Goal: Submit feedback/report problem

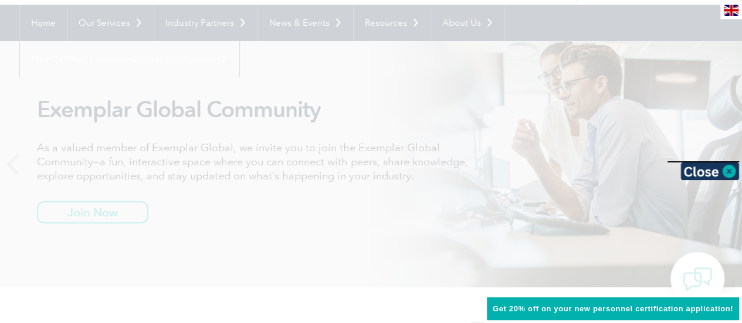
scroll to position [106, 0]
click at [651, 169] on div at bounding box center [371, 161] width 742 height 323
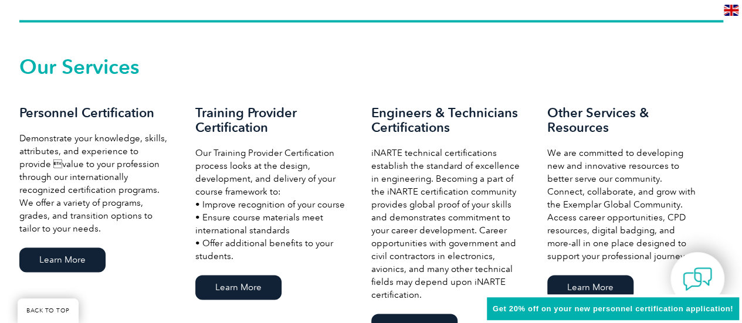
scroll to position [795, 0]
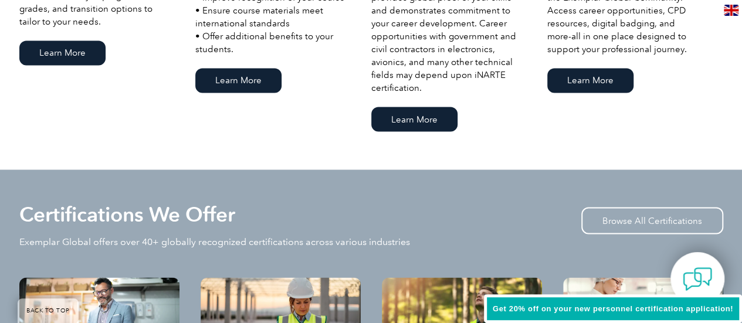
click at [632, 224] on div "Certifications We Offer Exemplar Global offers over 40+ globally recognized cer…" at bounding box center [371, 241] width 704 height 73
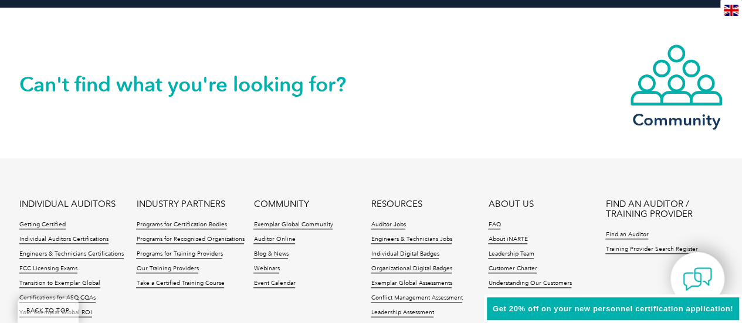
scroll to position [2887, 0]
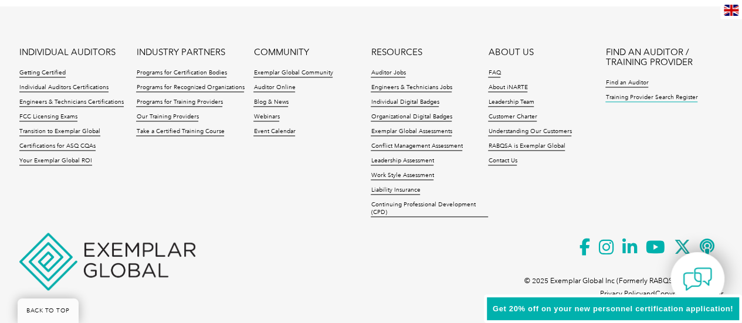
click at [679, 96] on link "Training Provider Search Register" at bounding box center [651, 98] width 92 height 8
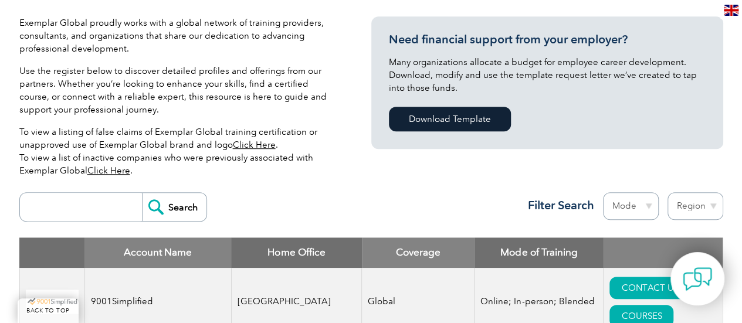
scroll to position [289, 0]
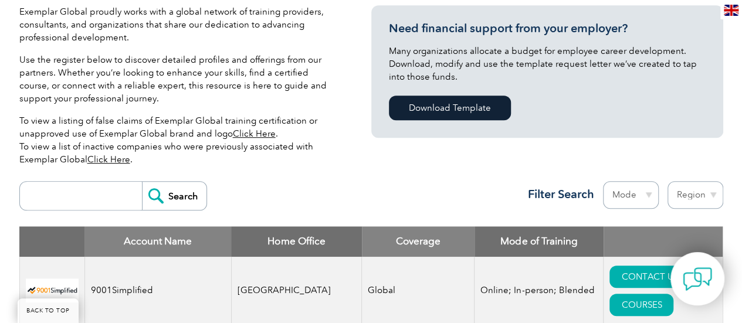
click at [134, 182] on input "search" at bounding box center [84, 196] width 116 height 28
type input "nigeria"
click at [189, 182] on input "Search" at bounding box center [174, 196] width 65 height 28
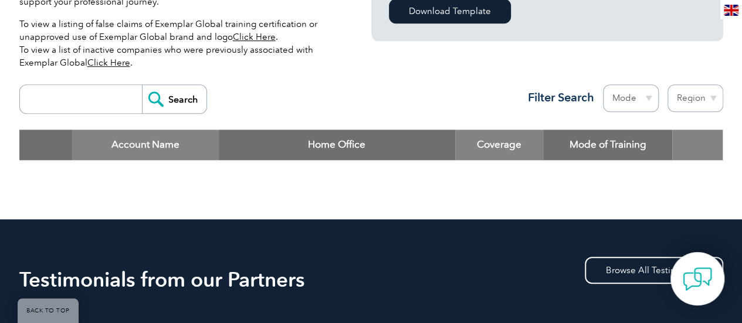
scroll to position [386, 0]
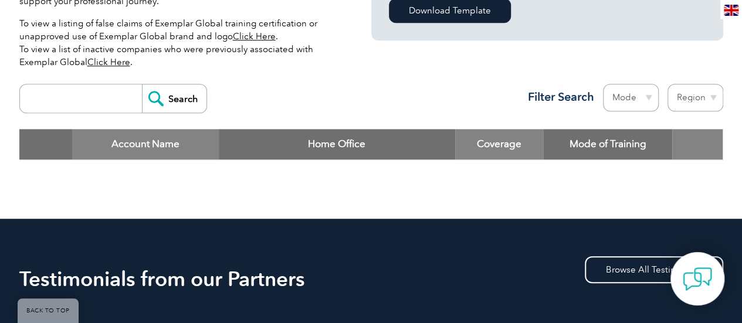
click at [724, 138] on div "Exemplar Global proudly works with a global network of training providers, cons…" at bounding box center [371, 46] width 742 height 346
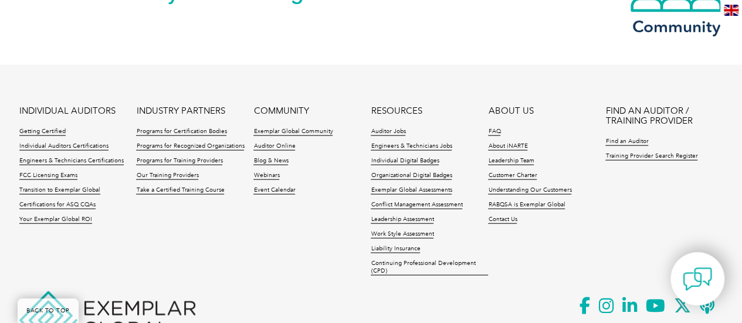
scroll to position [1263, 0]
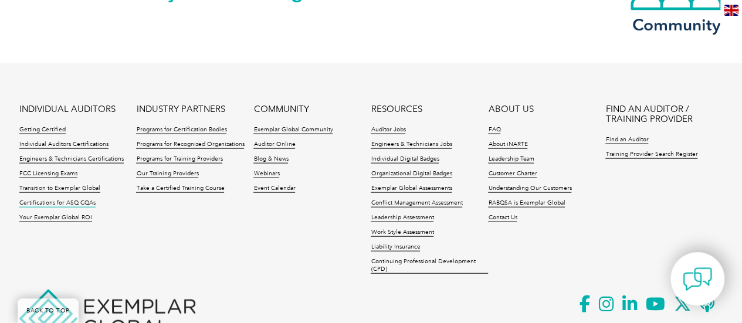
click at [66, 208] on link "Certifications for ASQ CQAs" at bounding box center [57, 203] width 76 height 8
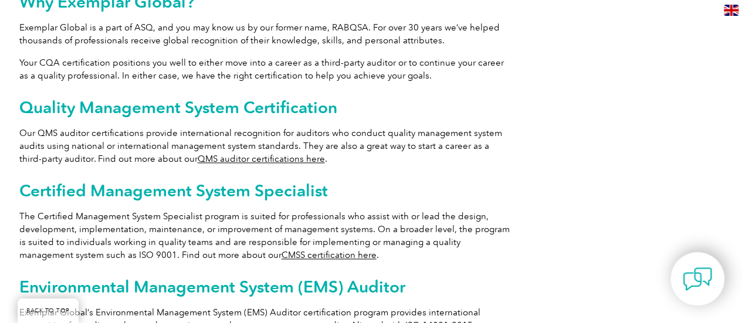
scroll to position [656, 0]
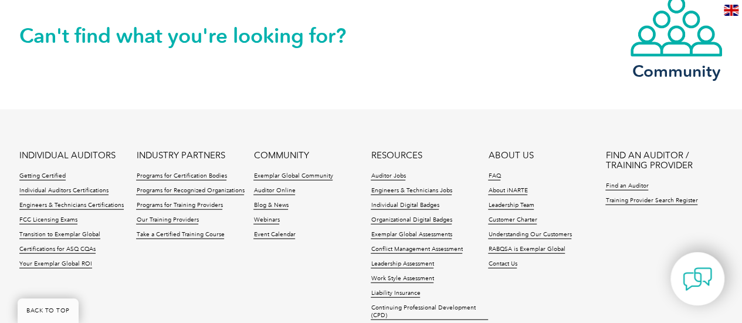
scroll to position [1432, 0]
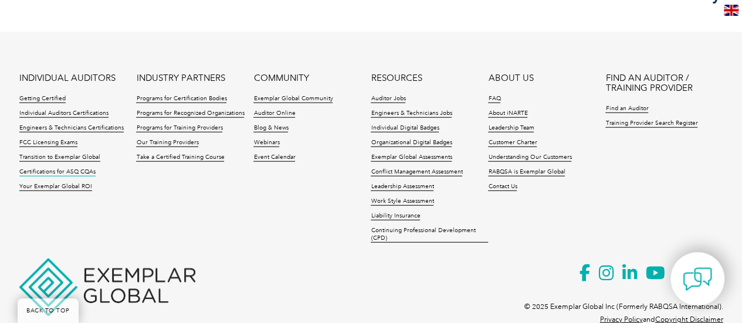
click at [80, 168] on link "Certifications for ASQ CQAs" at bounding box center [57, 172] width 76 height 8
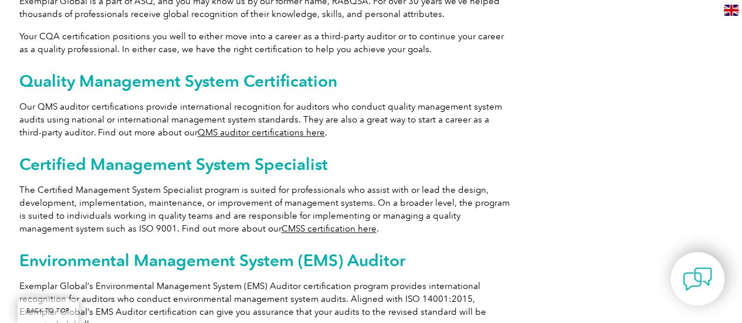
scroll to position [680, 0]
click at [198, 127] on link "QMS auditor certifications here" at bounding box center [261, 132] width 127 height 11
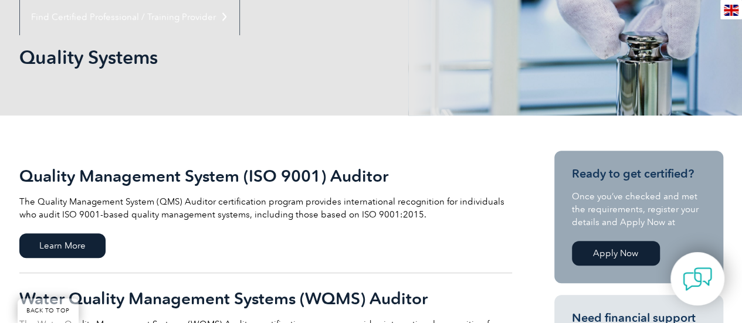
scroll to position [148, 0]
click at [52, 252] on span "Learn More" at bounding box center [62, 245] width 86 height 25
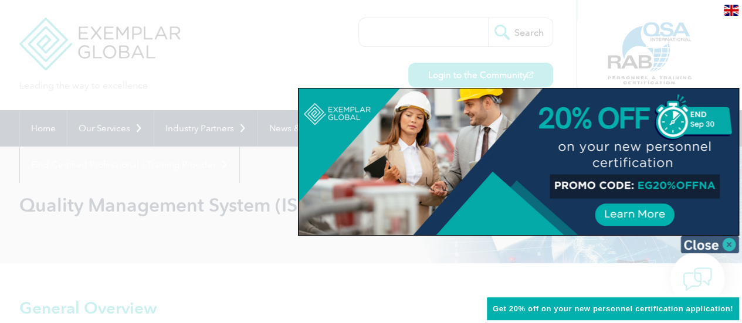
click at [730, 247] on img at bounding box center [709, 245] width 59 height 18
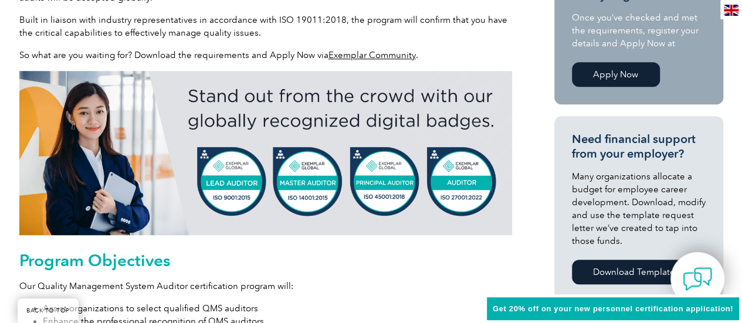
scroll to position [459, 0]
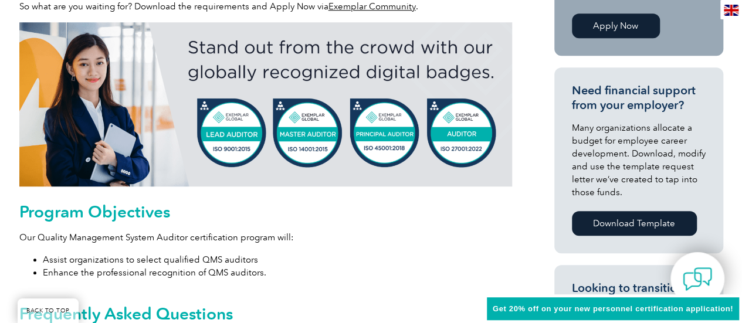
click at [406, 256] on li "Assist organizations to select qualified QMS auditors" at bounding box center [277, 259] width 469 height 13
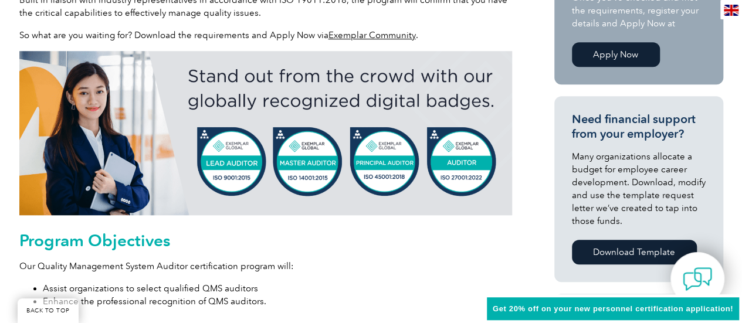
scroll to position [426, 0]
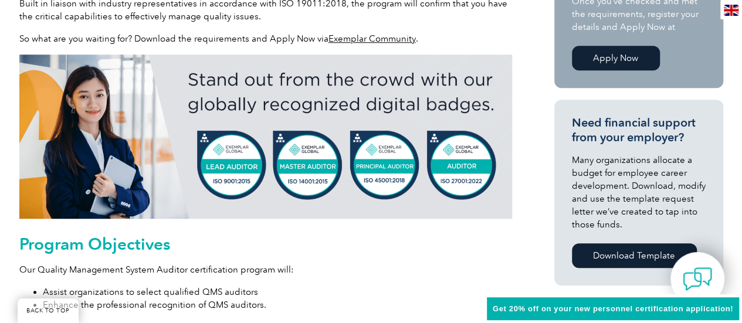
click at [627, 215] on p "Many organizations allocate a budget for employee career development. Download,…" at bounding box center [639, 192] width 134 height 77
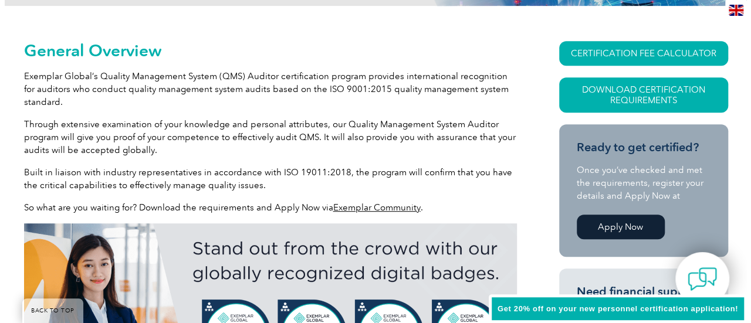
scroll to position [250, 0]
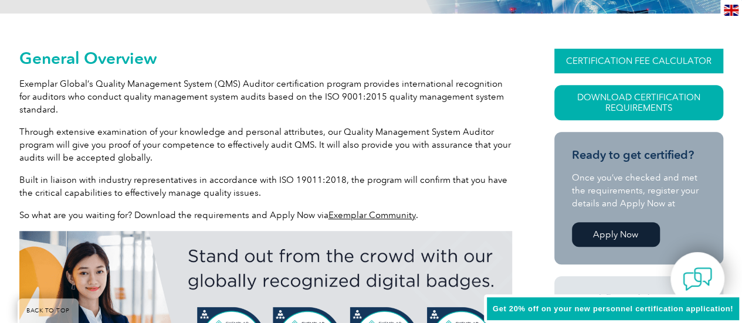
click at [628, 56] on link "CERTIFICATION FEE CALCULATOR" at bounding box center [638, 61] width 169 height 25
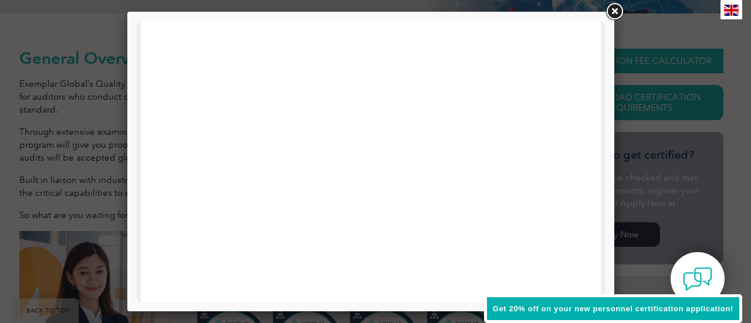
scroll to position [293, 0]
click at [568, 104] on div at bounding box center [371, 182] width 460 height 911
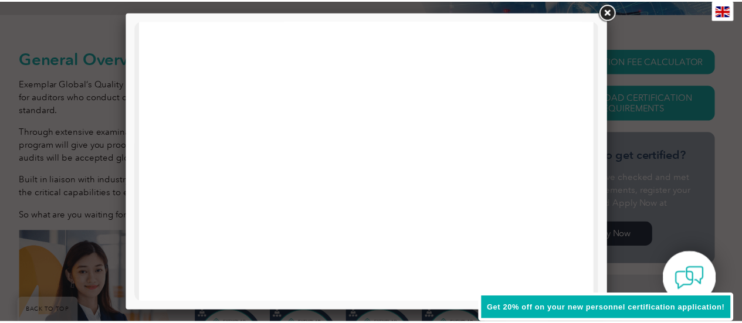
scroll to position [0, 0]
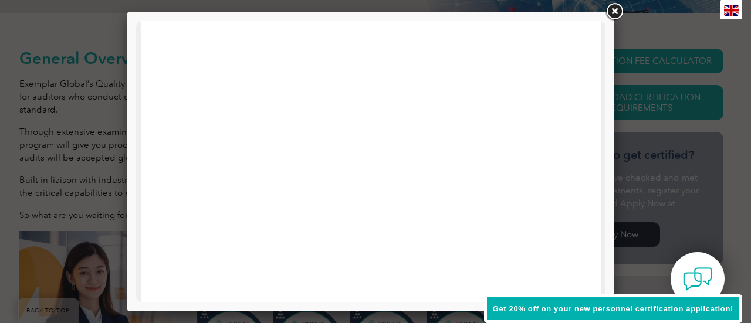
click at [616, 18] on link at bounding box center [613, 11] width 21 height 21
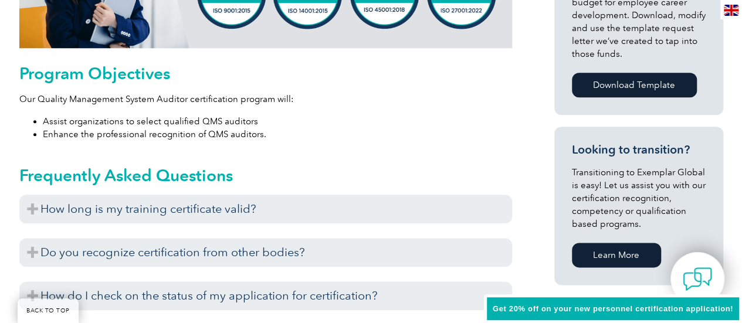
scroll to position [600, 0]
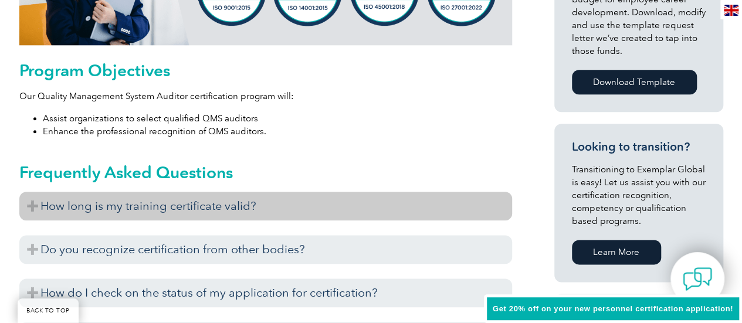
click at [342, 208] on h3 "How long is my training certificate valid?" at bounding box center [265, 206] width 493 height 29
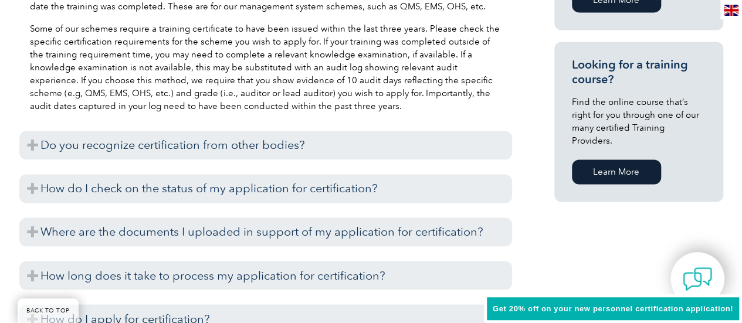
scroll to position [854, 0]
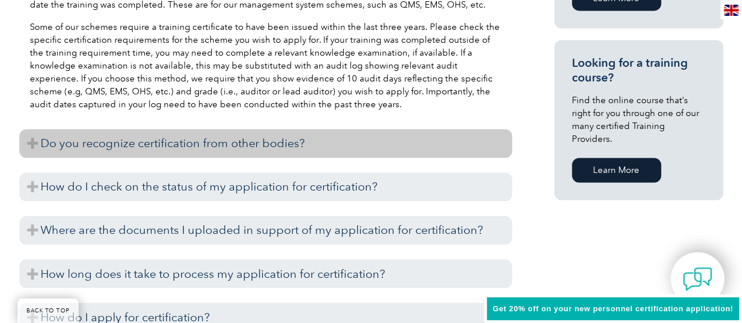
click at [457, 141] on h3 "Do you recognize certification from other bodies?" at bounding box center [265, 143] width 493 height 29
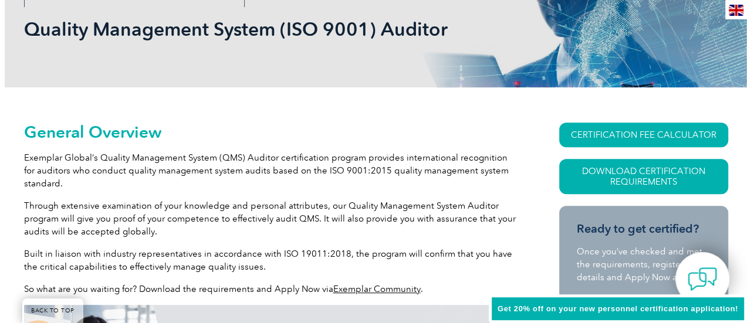
scroll to position [172, 0]
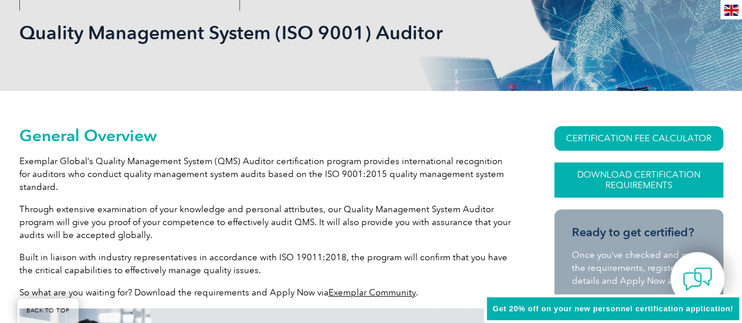
click at [643, 174] on link "Download Certification Requirements" at bounding box center [638, 179] width 169 height 35
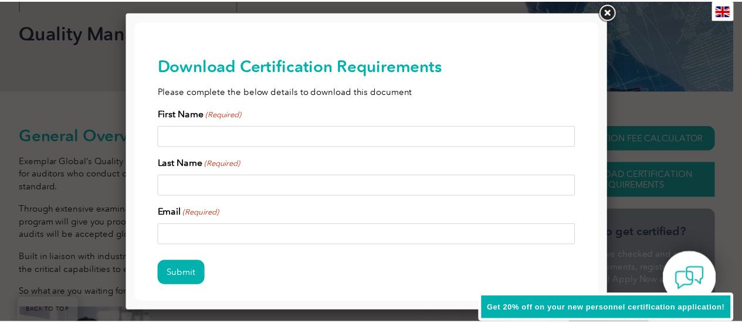
scroll to position [1, 0]
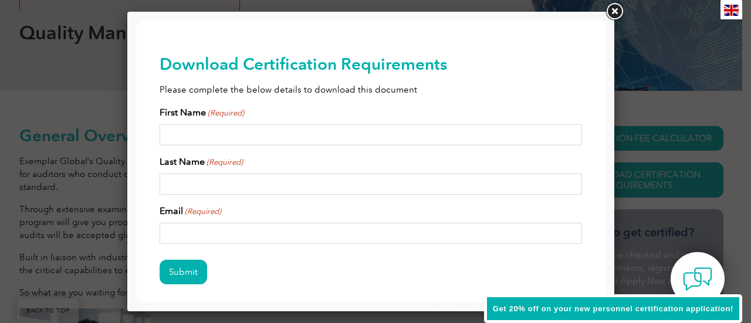
click at [617, 13] on link at bounding box center [613, 11] width 21 height 21
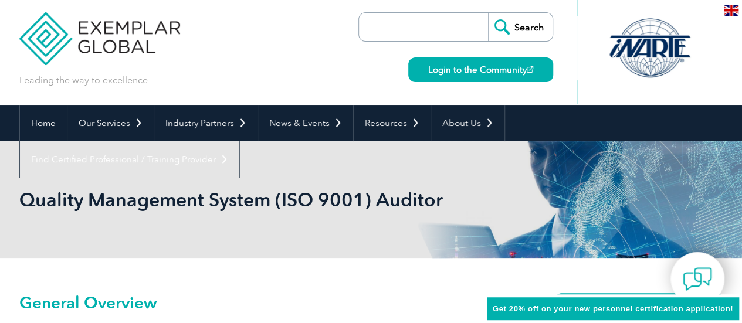
scroll to position [0, 0]
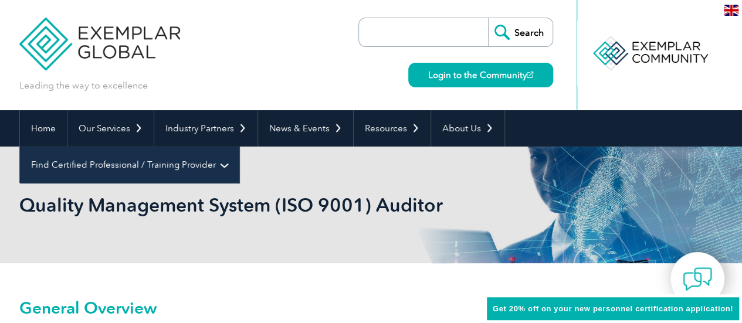
click at [239, 147] on link "Find Certified Professional / Training Provider" at bounding box center [129, 165] width 219 height 36
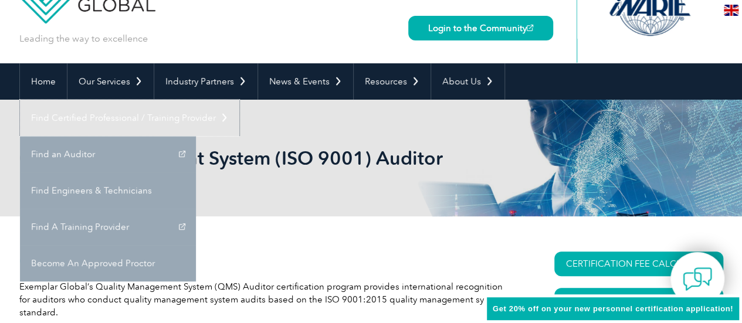
scroll to position [56, 0]
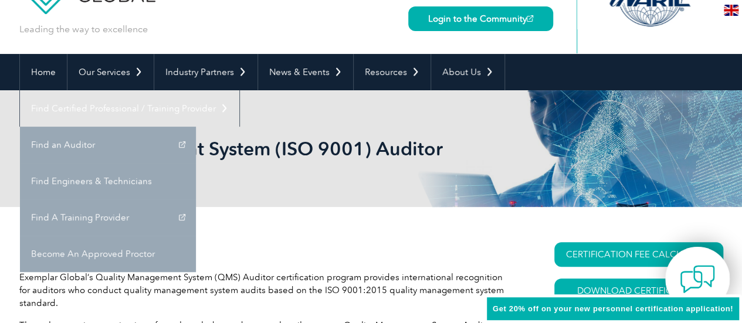
click at [694, 281] on img at bounding box center [697, 279] width 35 height 35
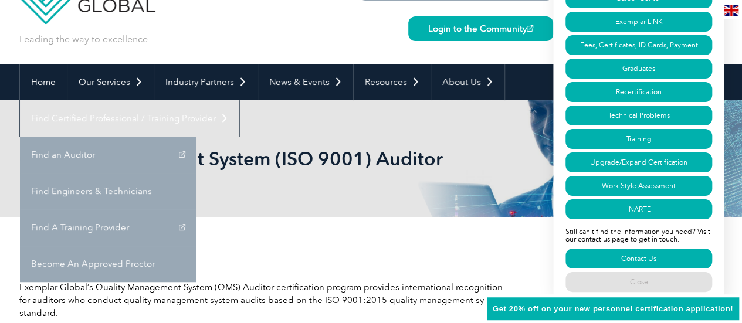
scroll to position [45, 0]
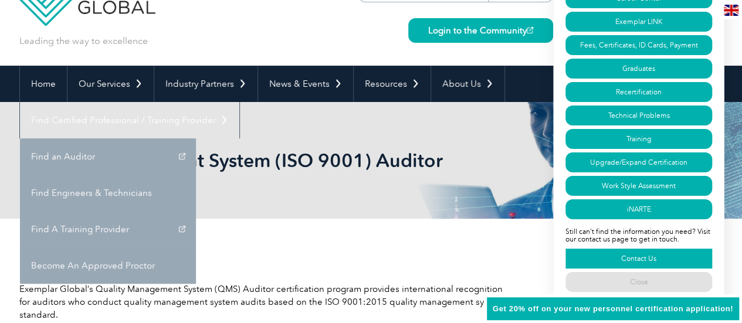
click at [649, 256] on link "Contact Us" at bounding box center [638, 259] width 147 height 20
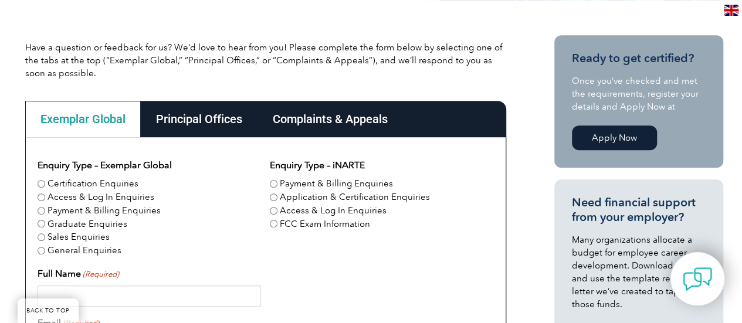
scroll to position [277, 0]
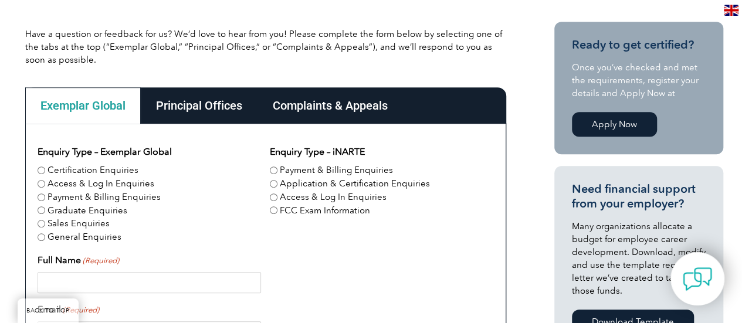
click at [42, 240] on input "General Enquiries" at bounding box center [42, 237] width 8 height 8
radio input "true"
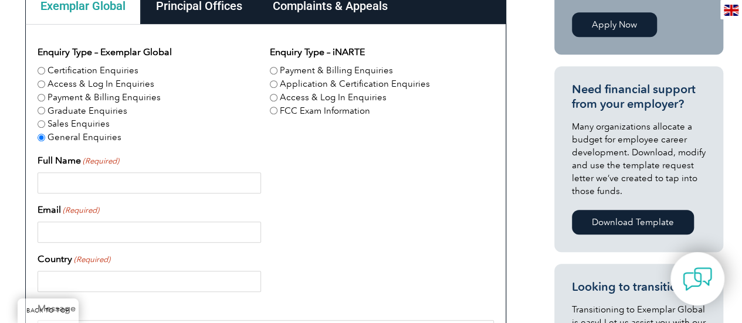
scroll to position [384, 0]
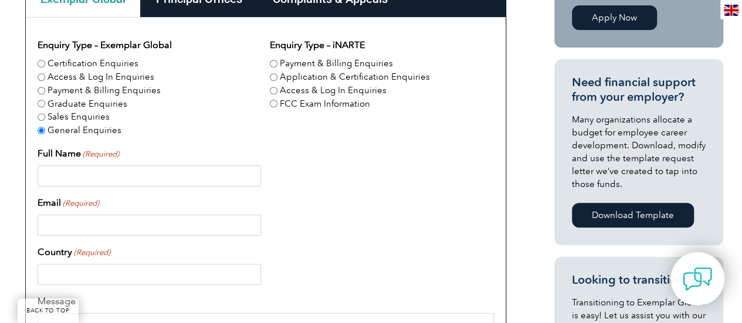
click at [80, 178] on input "Full Name (Required)" at bounding box center [149, 175] width 223 height 21
type input "chizoma unegbu"
type input "cchizoma@gmail.com"
type input "Nigeria"
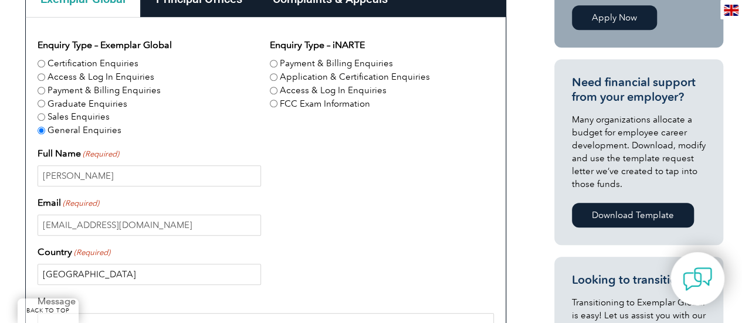
type input "+2347067649144"
click at [137, 219] on input "cchizoma@gmail.com" at bounding box center [149, 225] width 223 height 21
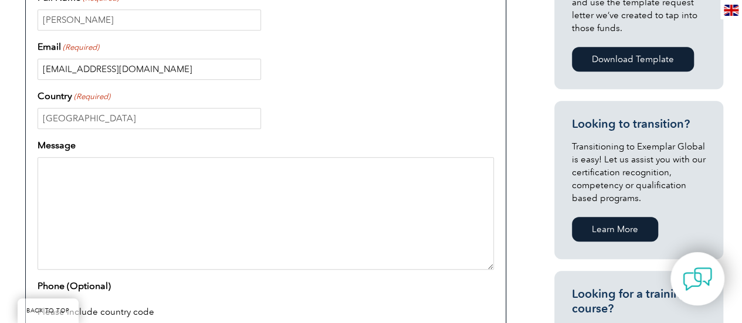
scroll to position [536, 0]
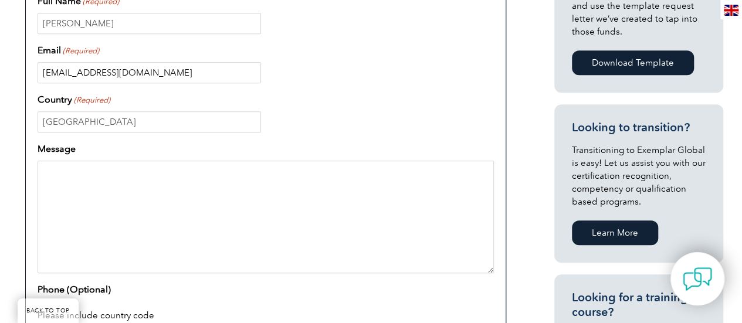
type input "cunegbu@fhsafrica.org"
click at [90, 186] on textarea "Message" at bounding box center [266, 217] width 456 height 113
click at [61, 185] on textarea "Hello Team I wnat to enquire if" at bounding box center [266, 217] width 456 height 113
click at [125, 182] on textarea "Hello Team I want to enquire if" at bounding box center [266, 217] width 456 height 113
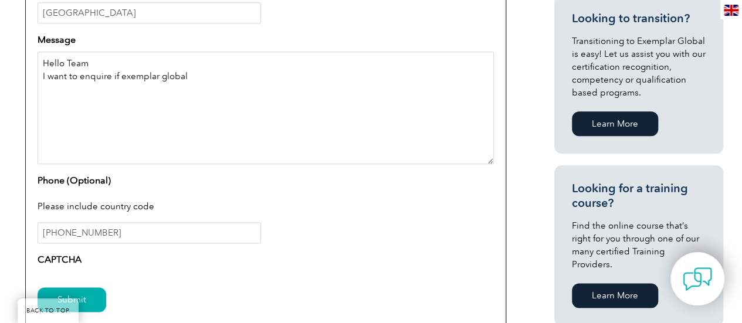
scroll to position [620, 0]
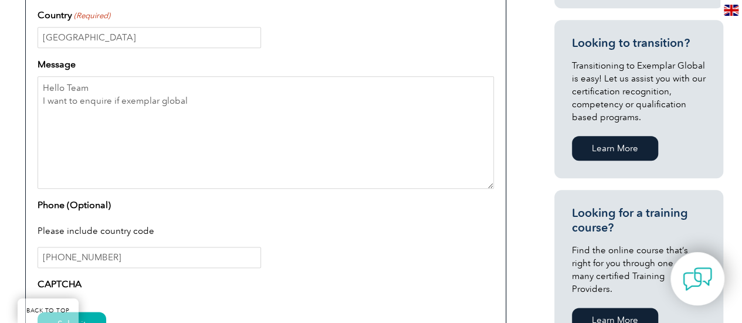
click at [45, 222] on div "Please include country code" at bounding box center [266, 232] width 456 height 30
click at [191, 101] on textarea "Hello Team I want to enquire if exemplar global" at bounding box center [266, 132] width 456 height 113
paste textarea "Dear [Exemplar Global Contact/Team], I hope this message finds you well. My nam…"
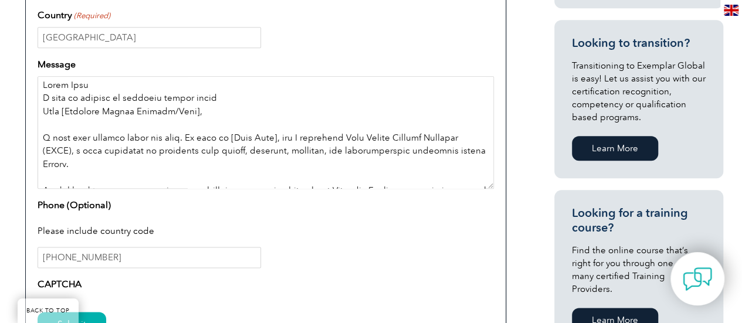
scroll to position [0, 0]
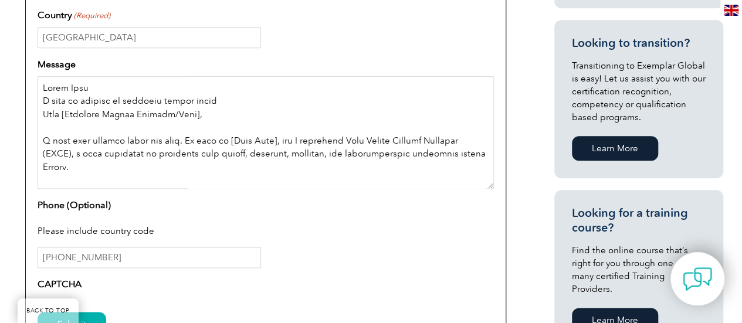
click at [66, 83] on textarea "Message" at bounding box center [266, 132] width 456 height 113
click at [205, 113] on textarea "Message" at bounding box center [266, 132] width 456 height 113
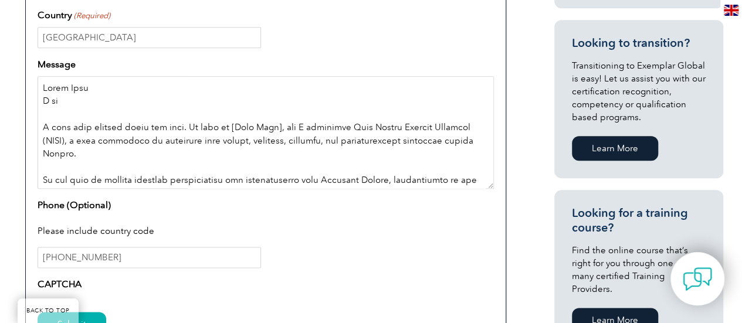
click at [145, 90] on textarea "Message" at bounding box center [266, 132] width 456 height 113
click at [68, 98] on textarea "Message" at bounding box center [266, 132] width 456 height 113
click at [43, 127] on textarea "Message" at bounding box center [266, 132] width 456 height 113
click at [42, 125] on textarea "Message" at bounding box center [266, 132] width 456 height 113
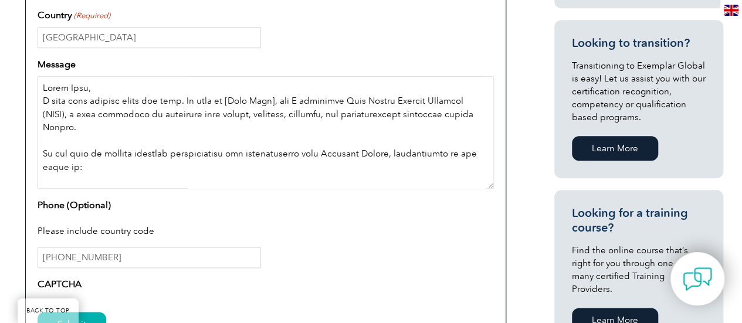
click at [280, 101] on textarea "Message" at bounding box center [266, 132] width 456 height 113
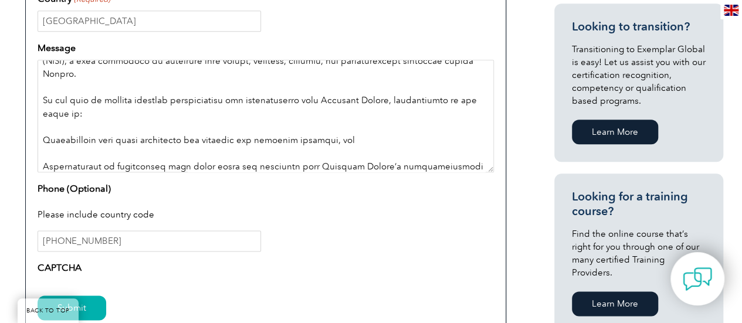
scroll to position [38, 0]
click at [62, 130] on textarea "Message" at bounding box center [266, 116] width 456 height 113
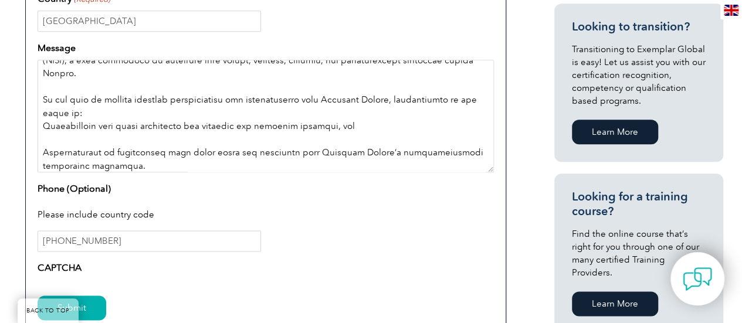
click at [55, 140] on textarea "Message" at bounding box center [266, 116] width 456 height 113
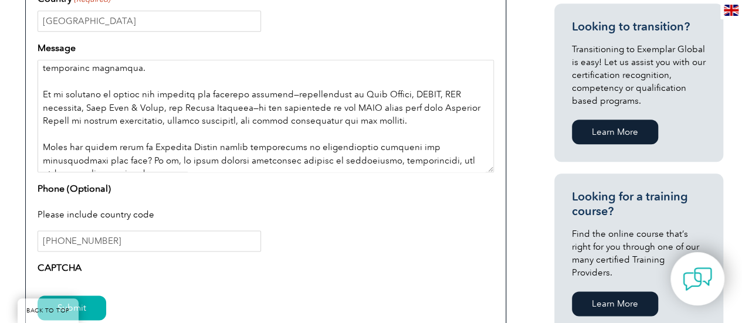
scroll to position [118, 0]
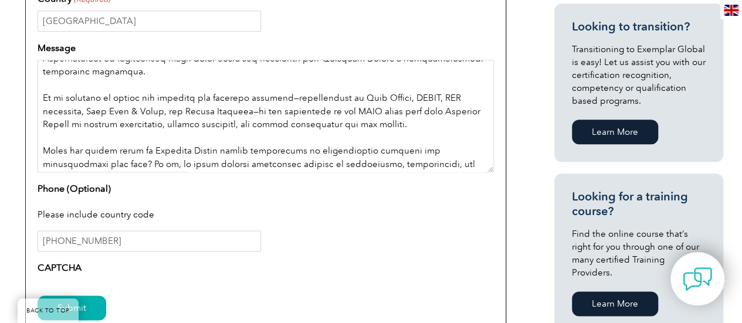
drag, startPoint x: 39, startPoint y: 93, endPoint x: 440, endPoint y: 125, distance: 402.4
click at [440, 125] on textarea "Message" at bounding box center [266, 116] width 456 height 113
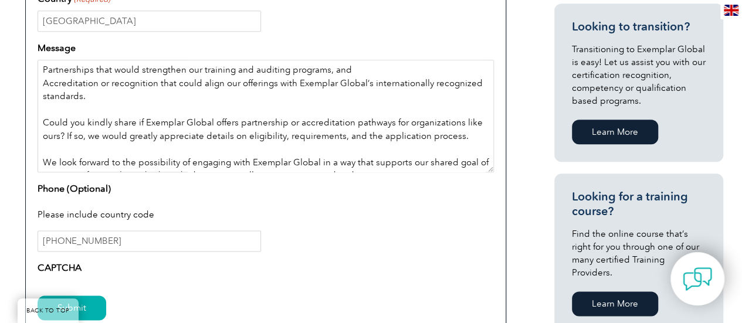
scroll to position [93, 0]
click at [350, 82] on textarea "Hello Team, I hope this message finds you well. My name is Chizoma Unegbu, and …" at bounding box center [266, 116] width 456 height 113
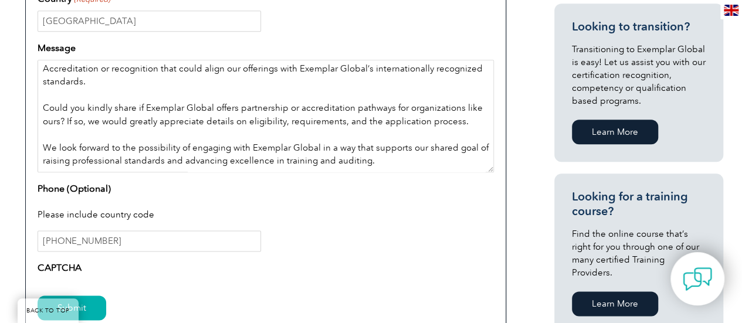
click at [63, 93] on textarea "Hello Team, I hope this message finds you well. My name is Chizoma Unegbu, and …" at bounding box center [266, 116] width 456 height 113
click at [419, 152] on textarea "Hello Team, I hope this message finds you well. My name is Chizoma Unegbu, and …" at bounding box center [266, 116] width 456 height 113
click at [393, 154] on textarea "Hello Team, I hope this message finds you well. My name is Chizoma Unegbu, and …" at bounding box center [266, 116] width 456 height 113
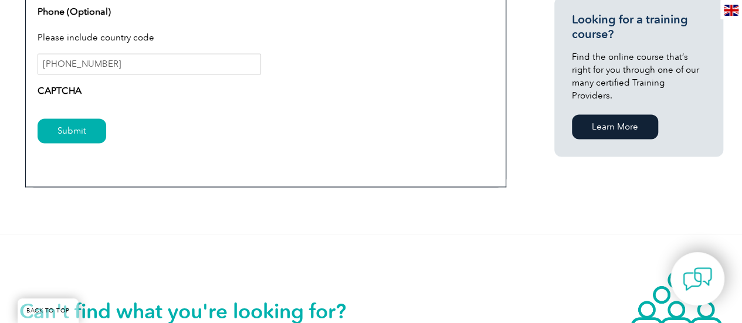
scroll to position [814, 0]
type textarea "Hello Team, I hope this message finds you well. My name is Chizoma Unegbu, and …"
click at [91, 131] on input "Submit" at bounding box center [72, 130] width 69 height 25
click at [79, 130] on input "Submit" at bounding box center [72, 130] width 69 height 25
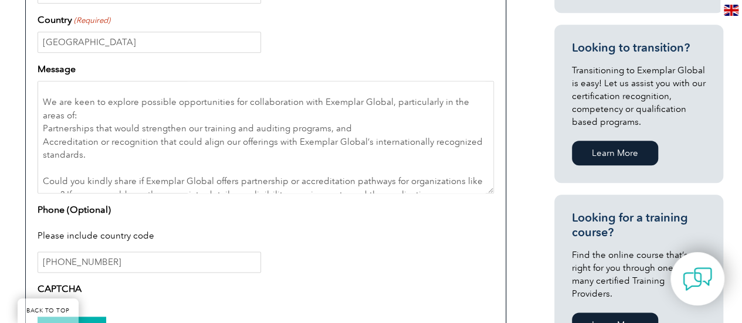
scroll to position [44, 0]
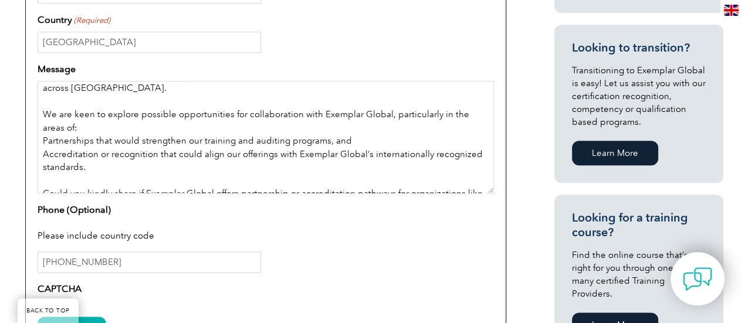
click at [65, 122] on textarea "Hello Team, I hope this message finds you well. My name is Chizoma Unegbu, and …" at bounding box center [266, 137] width 456 height 113
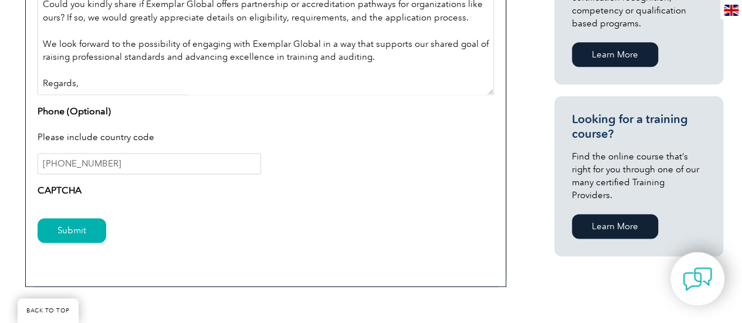
scroll to position [718, 0]
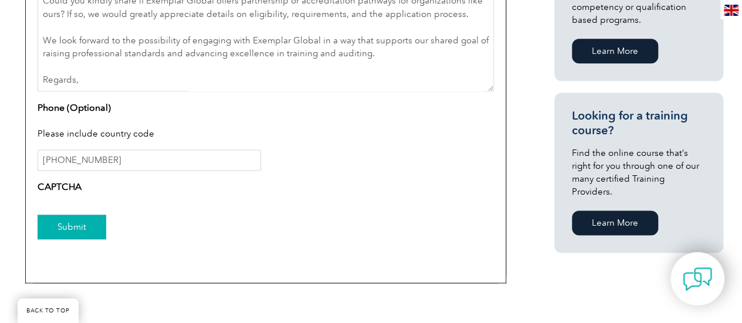
click at [70, 221] on input "Submit" at bounding box center [72, 227] width 69 height 25
click at [76, 225] on input "Submit" at bounding box center [72, 227] width 69 height 25
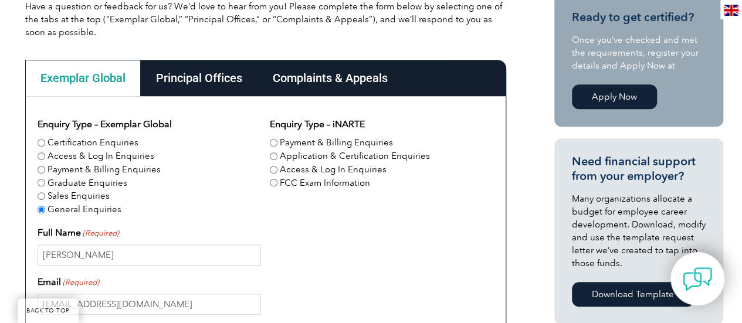
scroll to position [310, 0]
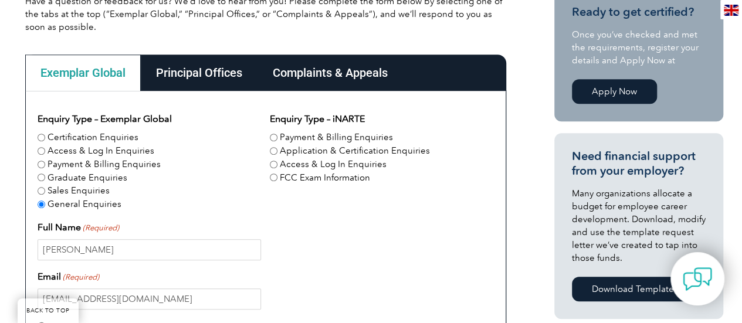
click at [39, 140] on input "Certification Enquiries" at bounding box center [42, 138] width 8 height 8
radio input "true"
click at [38, 203] on input "General Enquiries" at bounding box center [42, 205] width 8 height 8
radio input "true"
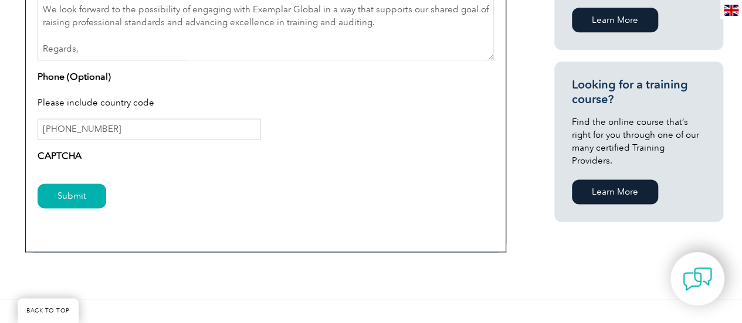
scroll to position [749, 0]
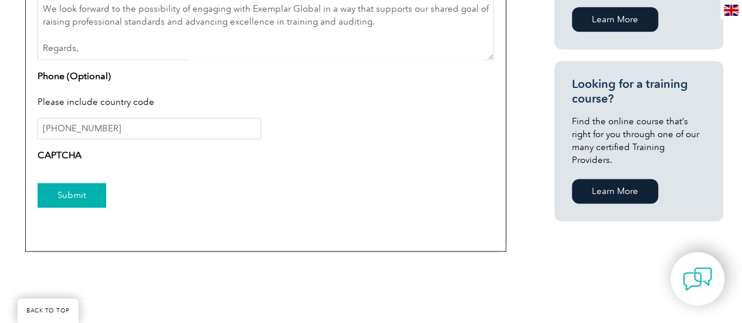
click at [68, 199] on input "Submit" at bounding box center [72, 195] width 69 height 25
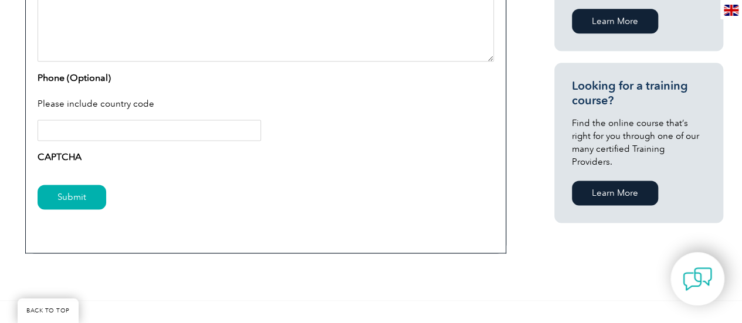
scroll to position [751, 0]
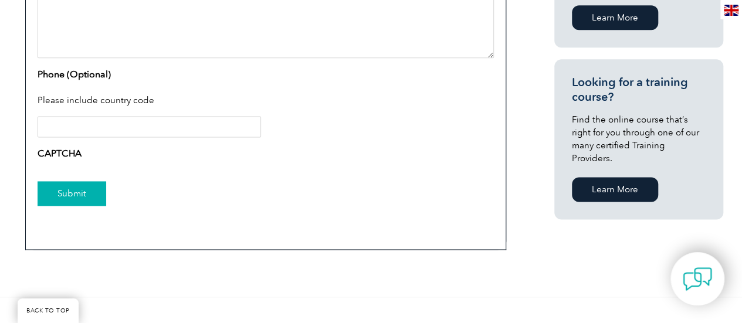
click at [84, 195] on input "Submit" at bounding box center [72, 193] width 69 height 25
click at [91, 188] on input "Submit" at bounding box center [72, 193] width 69 height 25
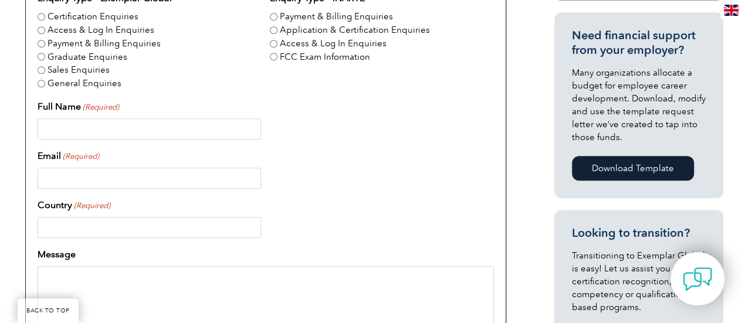
scroll to position [430, 0]
click at [42, 83] on input "General Enquiries" at bounding box center [42, 84] width 8 height 8
radio input "true"
click at [59, 124] on input "Full Name (Required)" at bounding box center [149, 128] width 223 height 21
type input "chizoma unegbu"
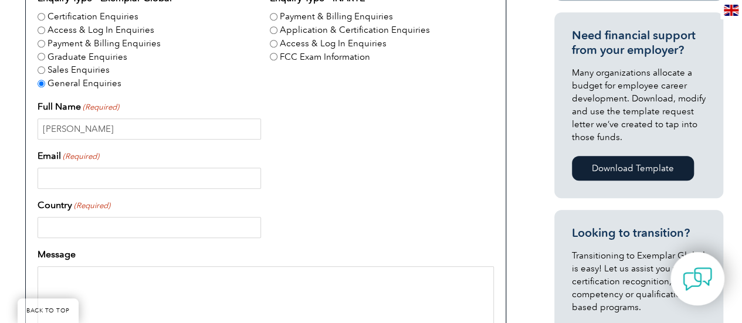
type input "cchizoma@gmail.com"
type input "Nigeria"
type input "+2347067649144"
click at [135, 178] on input "cchizoma@gmail.com" at bounding box center [149, 178] width 223 height 21
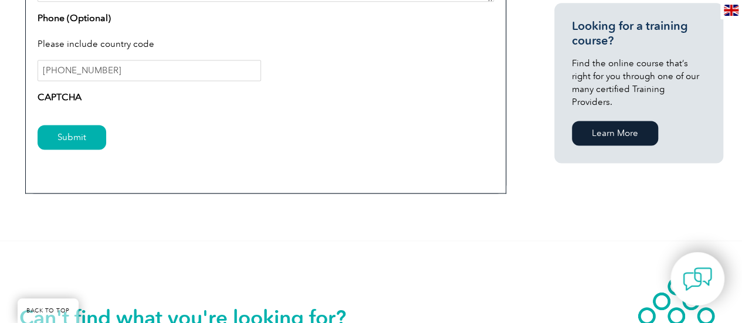
scroll to position [798, 0]
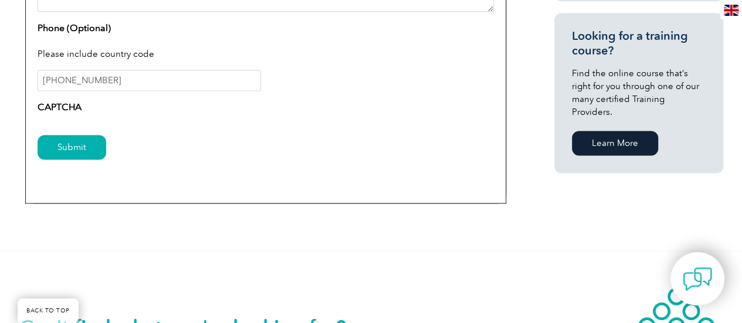
type input "cunegbu@fhsafrica.org"
click at [67, 101] on label "CAPTCHA" at bounding box center [60, 107] width 44 height 14
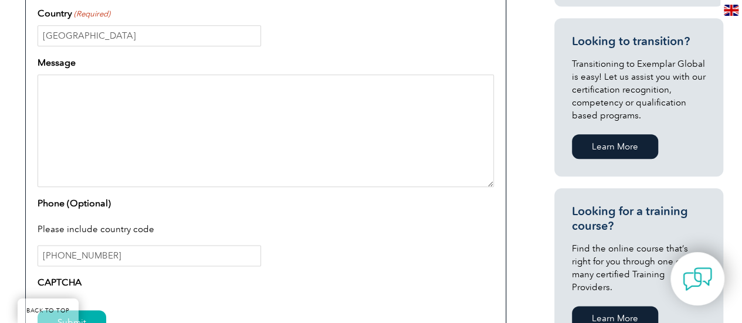
scroll to position [612, 0]
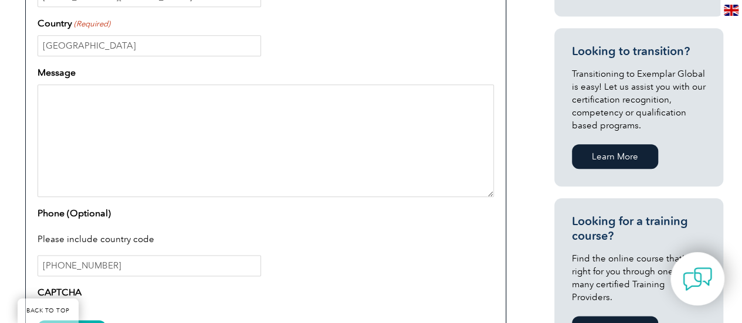
click at [97, 107] on textarea "Message" at bounding box center [266, 140] width 456 height 113
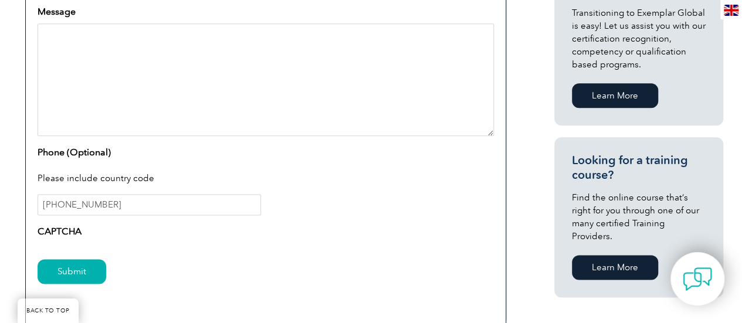
scroll to position [663, 0]
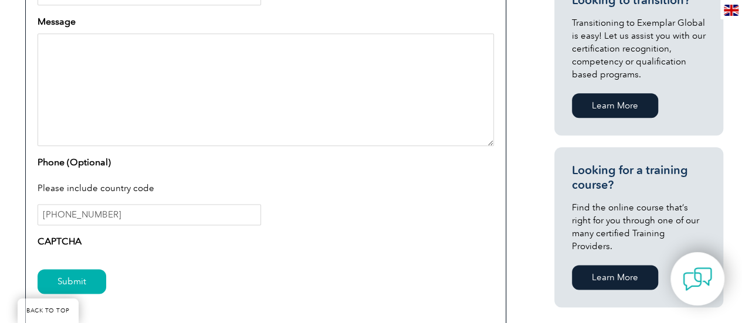
paste textarea "Dear [Exemplar Global Contact/Team], I hope this message finds you well. My nam…"
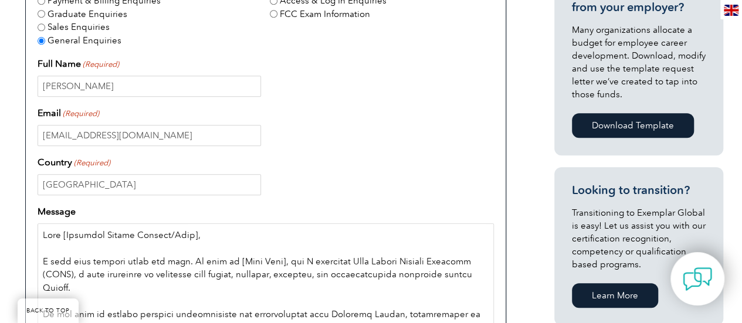
scroll to position [528, 0]
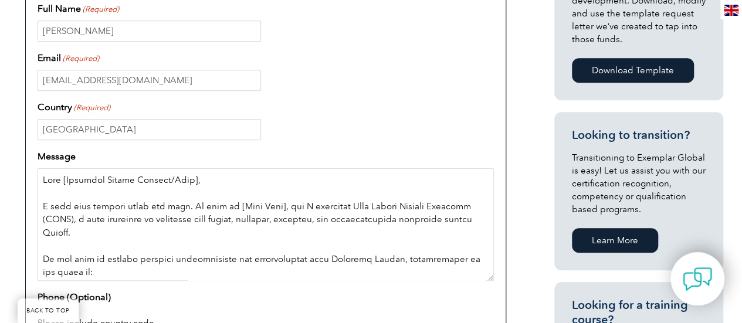
click at [68, 181] on textarea "Message" at bounding box center [266, 224] width 456 height 113
click at [168, 175] on textarea "Message" at bounding box center [266, 224] width 456 height 113
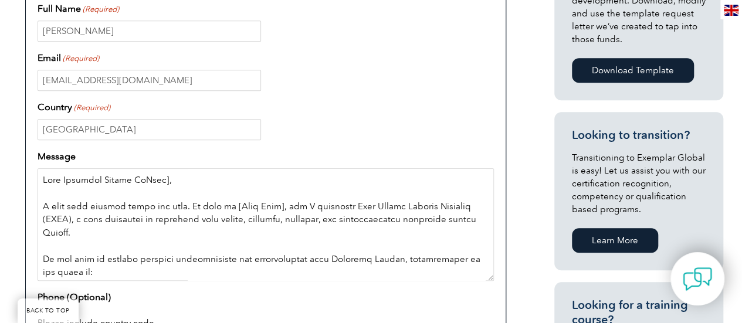
click at [145, 180] on textarea "Message" at bounding box center [266, 224] width 456 height 113
click at [168, 183] on textarea "Message" at bounding box center [266, 224] width 456 height 113
click at [280, 205] on textarea "Message" at bounding box center [266, 224] width 456 height 113
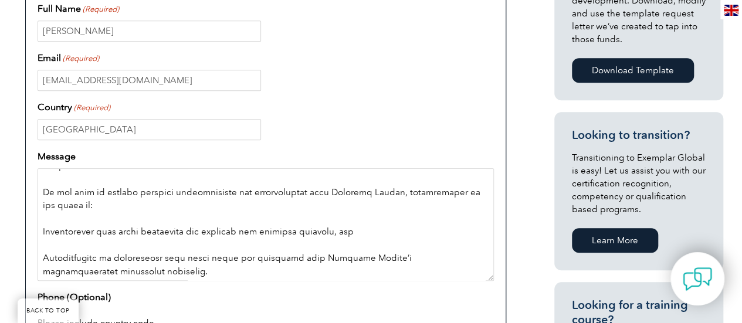
scroll to position [67, 0]
click at [426, 204] on textarea "Message" at bounding box center [266, 224] width 456 height 113
click at [48, 219] on textarea "Message" at bounding box center [266, 224] width 456 height 113
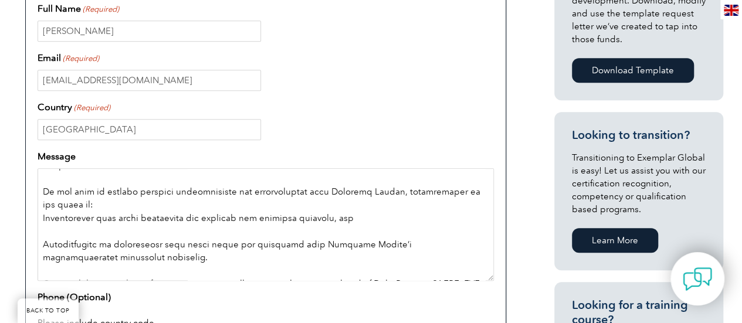
click at [50, 229] on textarea "Message" at bounding box center [266, 224] width 456 height 113
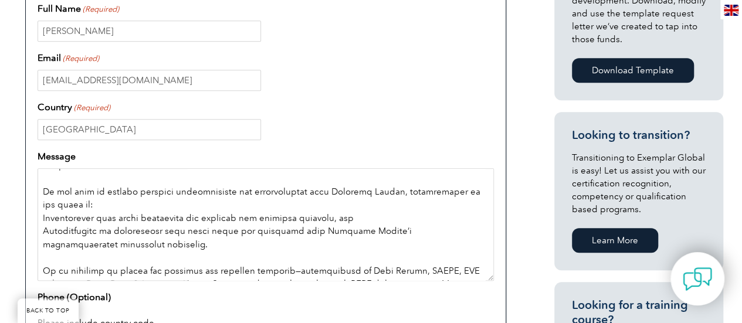
click at [43, 216] on textarea "Message" at bounding box center [266, 224] width 456 height 113
click at [42, 229] on textarea "Message" at bounding box center [266, 224] width 456 height 113
click at [291, 216] on textarea "Message" at bounding box center [266, 224] width 456 height 113
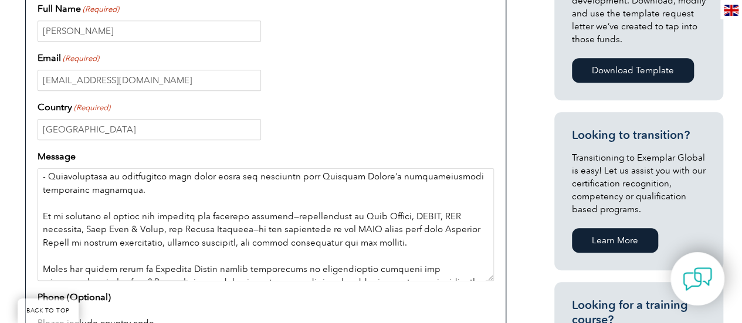
scroll to position [144, 0]
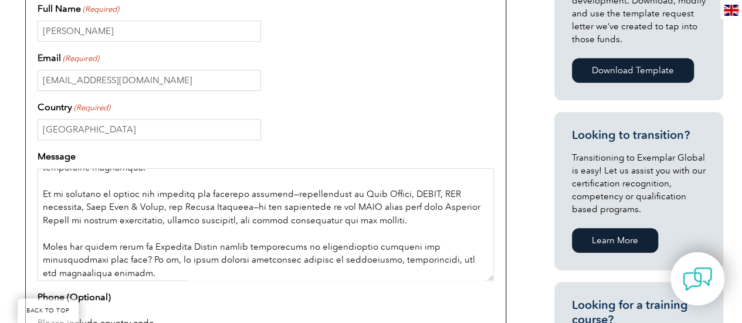
drag, startPoint x: 42, startPoint y: 191, endPoint x: 476, endPoint y: 233, distance: 435.4
click at [476, 233] on textarea "Message" at bounding box center [266, 224] width 456 height 113
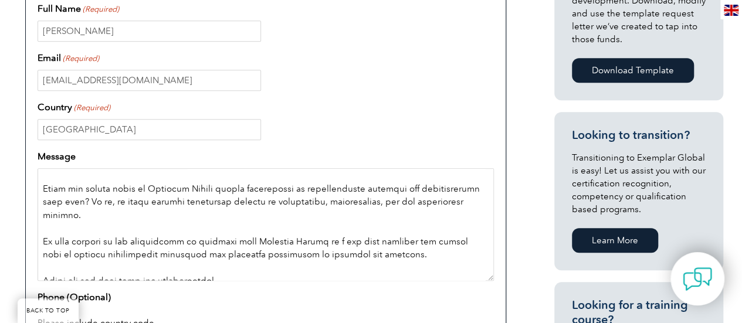
scroll to position [155, 0]
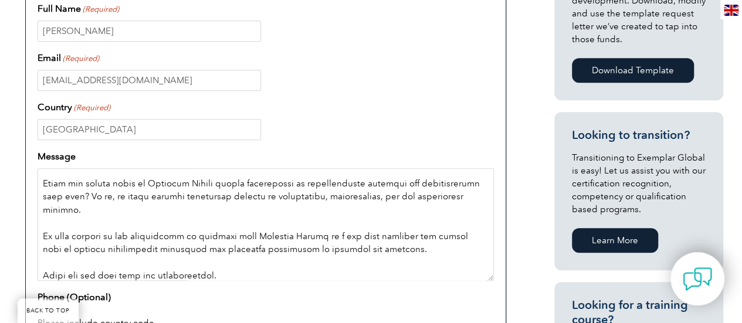
drag, startPoint x: 43, startPoint y: 215, endPoint x: 461, endPoint y: 247, distance: 418.8
click at [461, 247] on textarea "Message" at bounding box center [266, 224] width 456 height 113
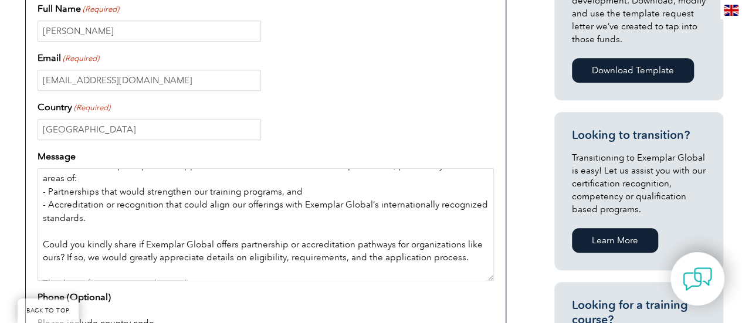
scroll to position [91, 0]
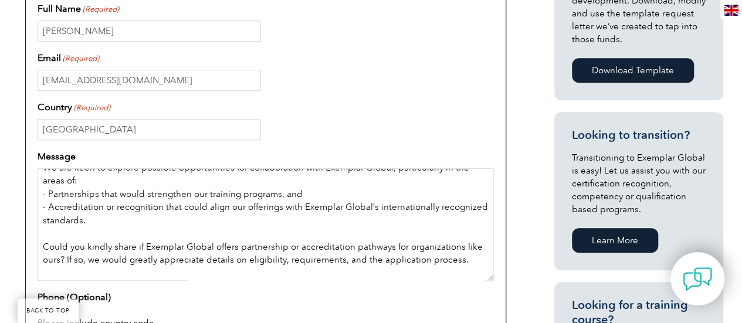
click at [63, 233] on textarea "Dear Exemplar Global Team, I hope this message finds you well. My name is Unegb…" at bounding box center [266, 224] width 456 height 113
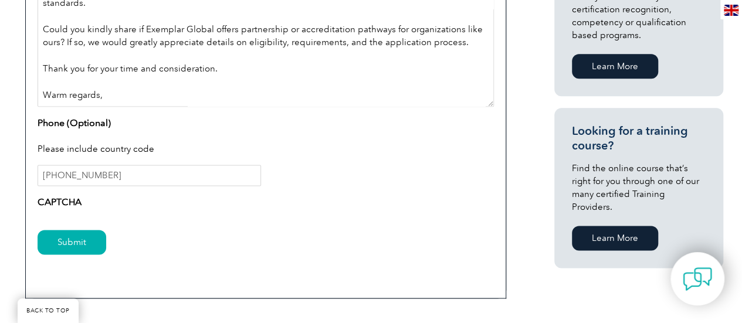
scroll to position [706, 0]
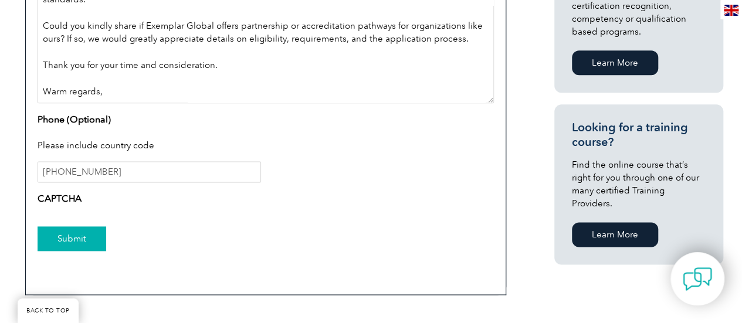
type textarea "Dear Exemplar Global Team, I hope this message finds you well. My name is Unegb…"
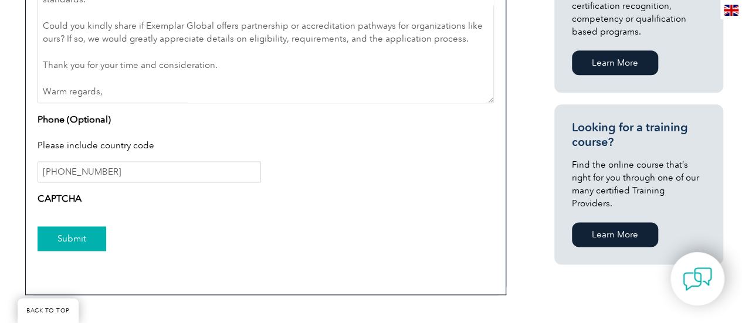
click at [89, 238] on input "Submit" at bounding box center [72, 238] width 69 height 25
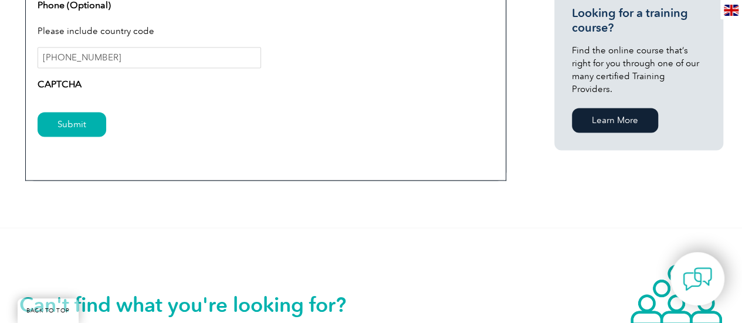
scroll to position [816, 0]
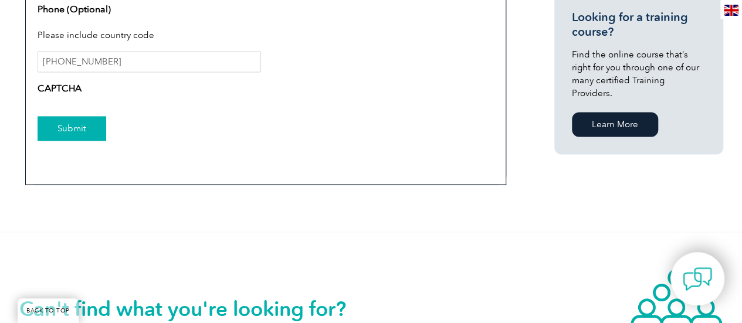
click at [88, 127] on input "Submit" at bounding box center [72, 128] width 69 height 25
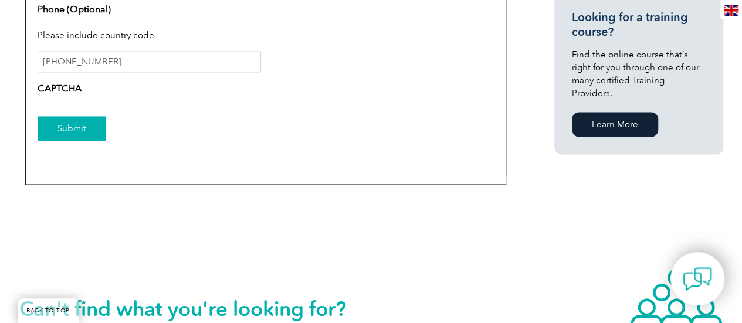
click at [88, 127] on input "Submit" at bounding box center [72, 128] width 69 height 25
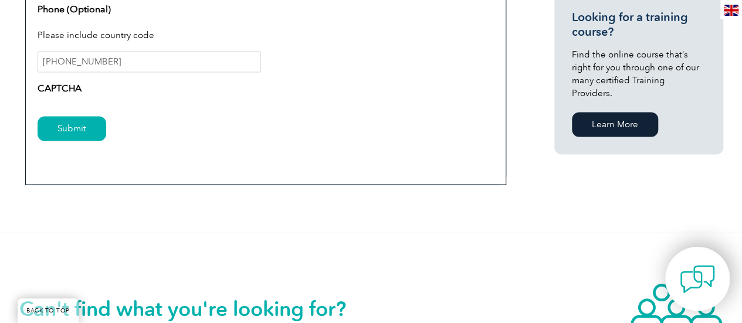
click at [699, 286] on img at bounding box center [697, 279] width 35 height 35
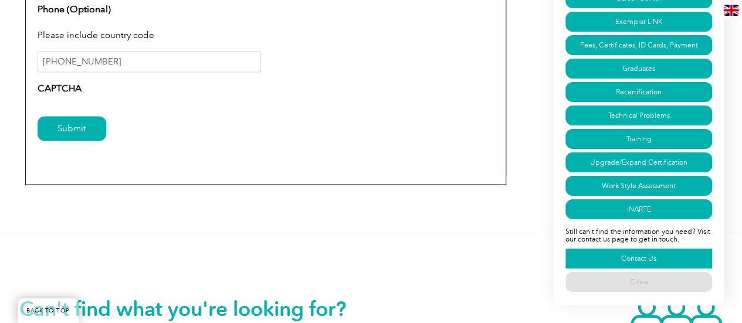
click at [627, 257] on link "Contact Us" at bounding box center [638, 259] width 147 height 20
